Goal: Task Accomplishment & Management: Manage account settings

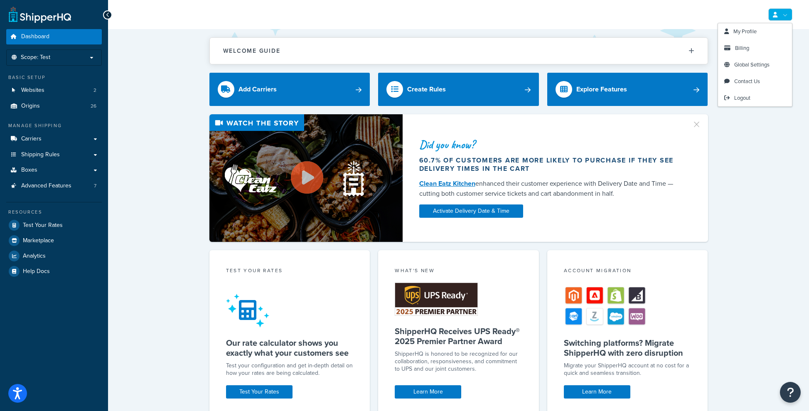
click at [780, 14] on link at bounding box center [780, 14] width 24 height 12
click at [751, 48] on link "Billing" at bounding box center [755, 48] width 74 height 17
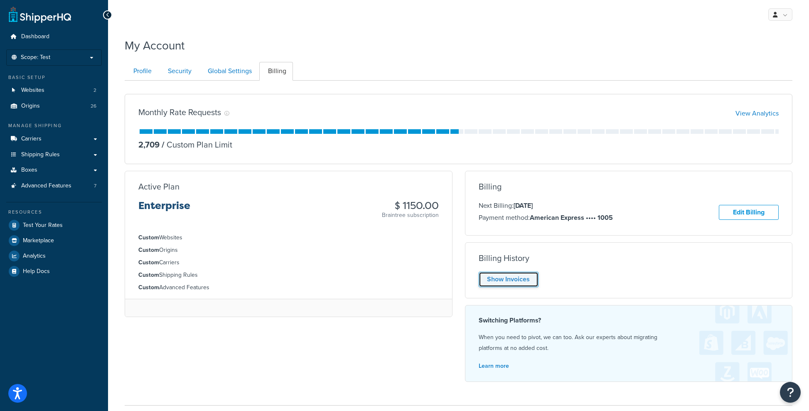
click at [500, 280] on link "Show Invoices" at bounding box center [509, 279] width 60 height 15
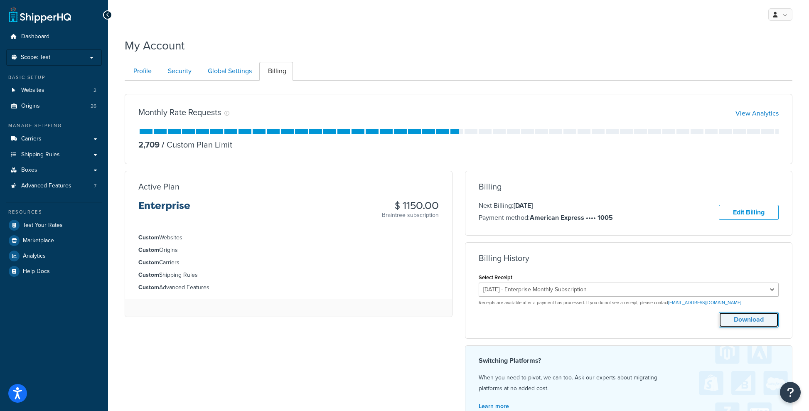
click at [761, 319] on button "Download" at bounding box center [749, 319] width 60 height 15
